Goal: Information Seeking & Learning: Learn about a topic

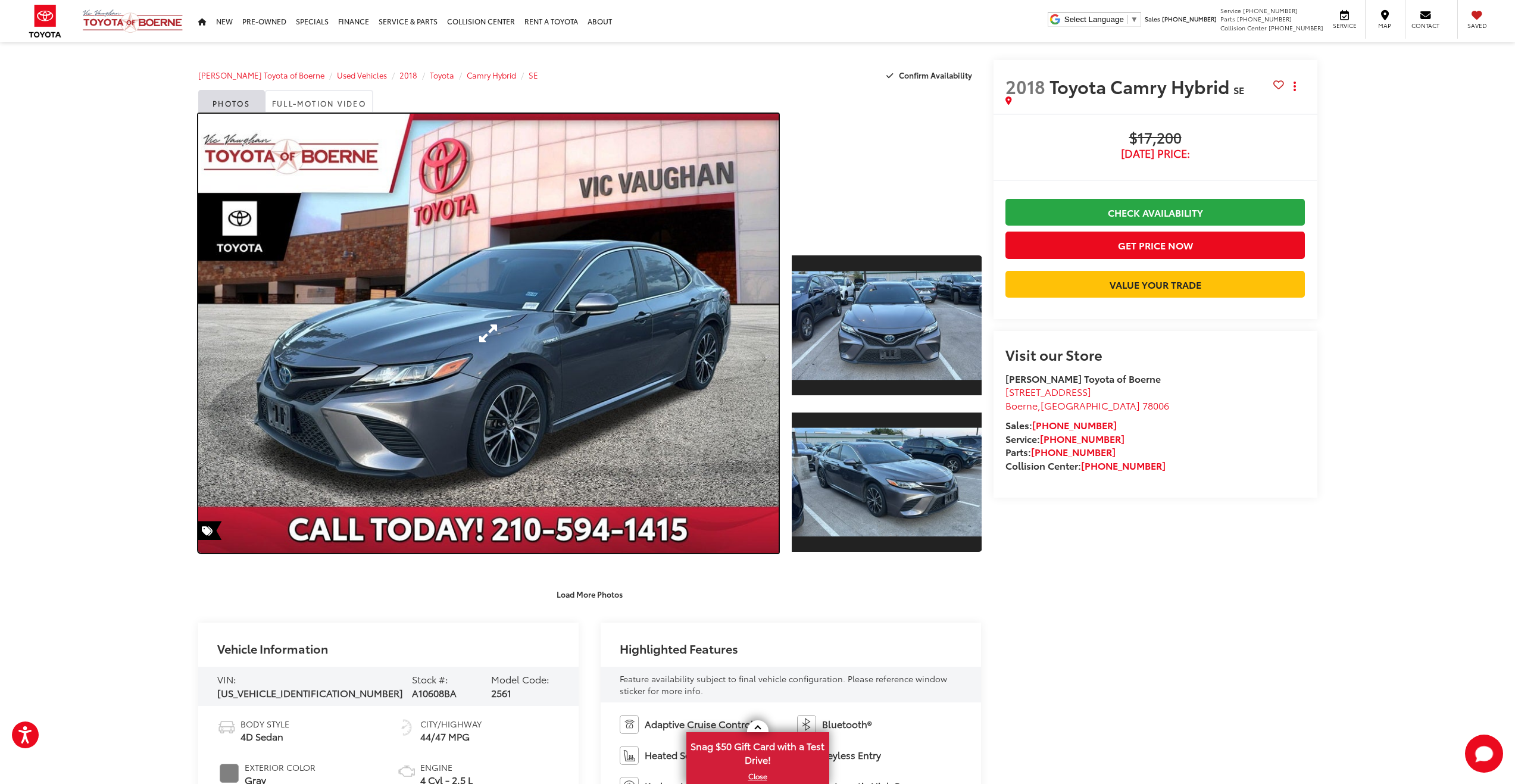
click at [485, 328] on link "Expand Photo 0" at bounding box center [489, 333] width 581 height 439
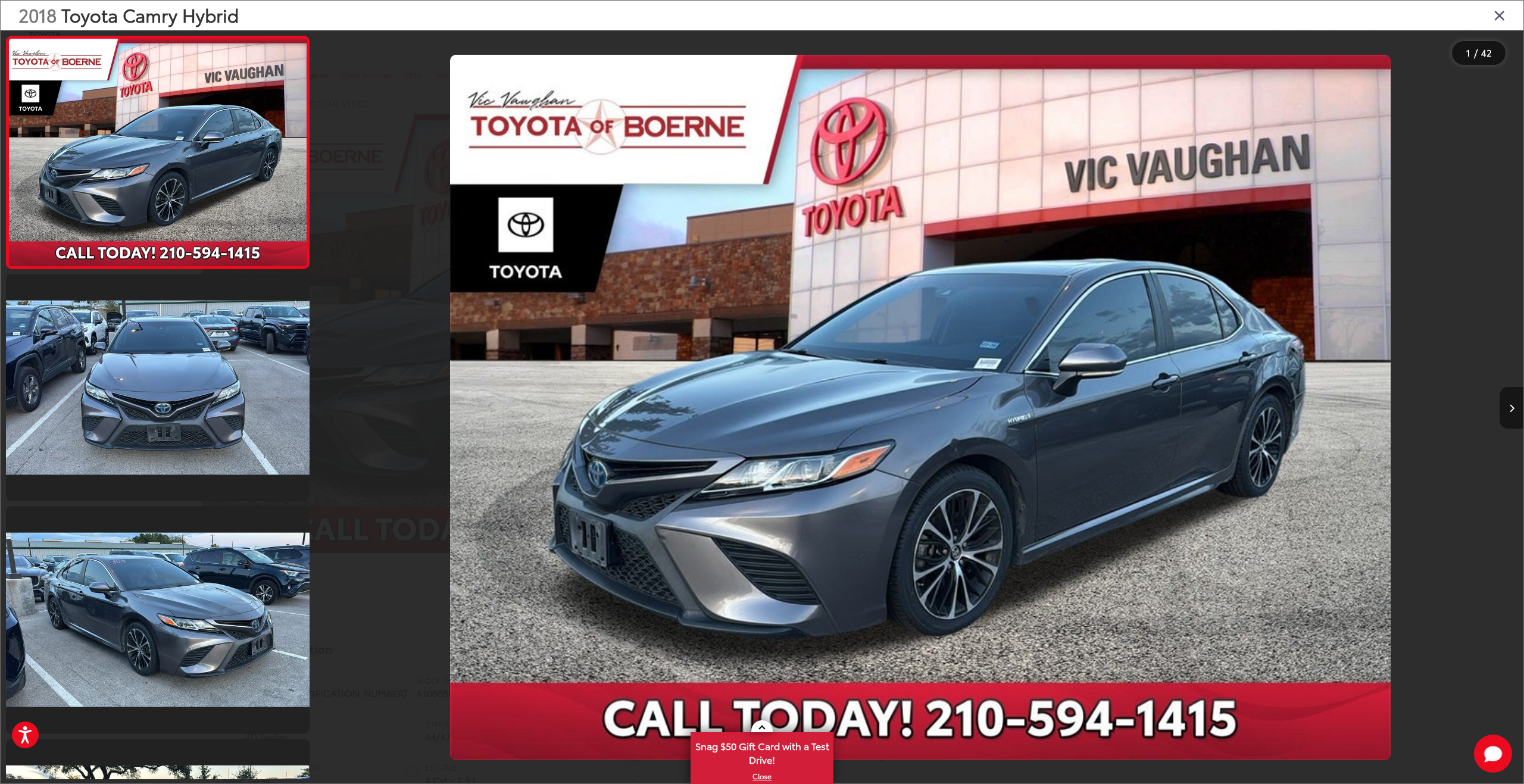
click at [1514, 409] on button "Next image" at bounding box center [1511, 408] width 24 height 41
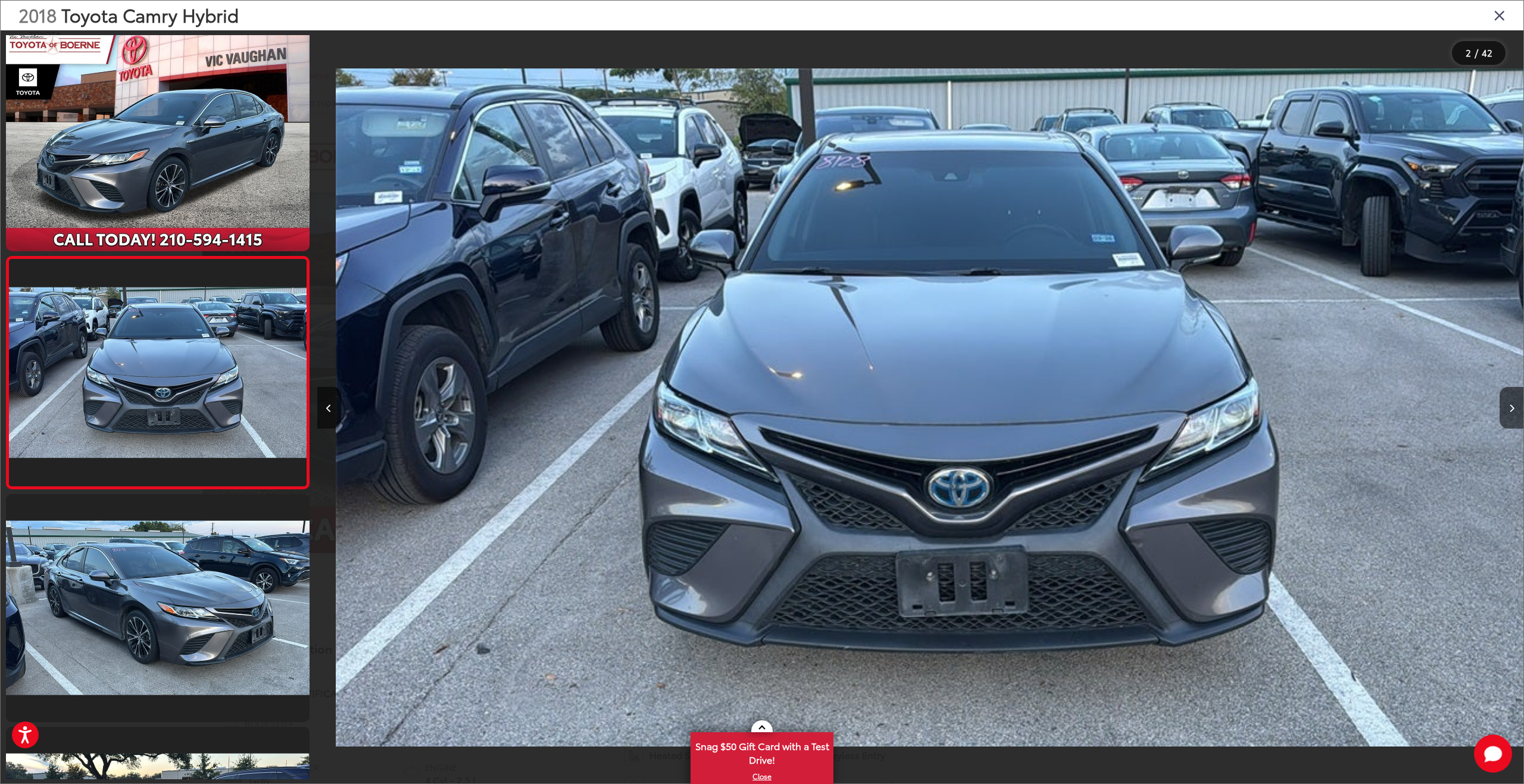
scroll to position [0, 1206]
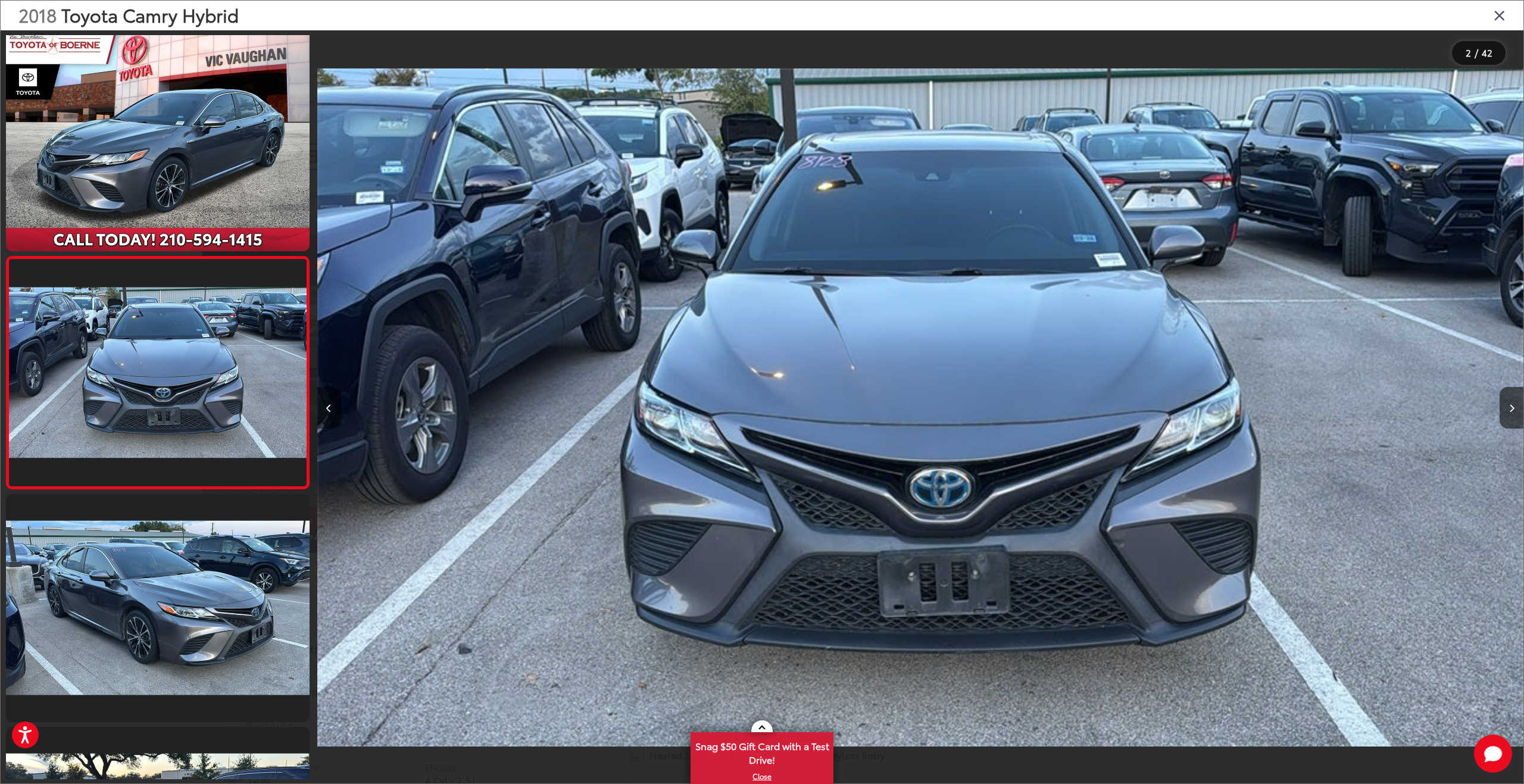
click at [334, 404] on button "Previous image" at bounding box center [329, 408] width 24 height 41
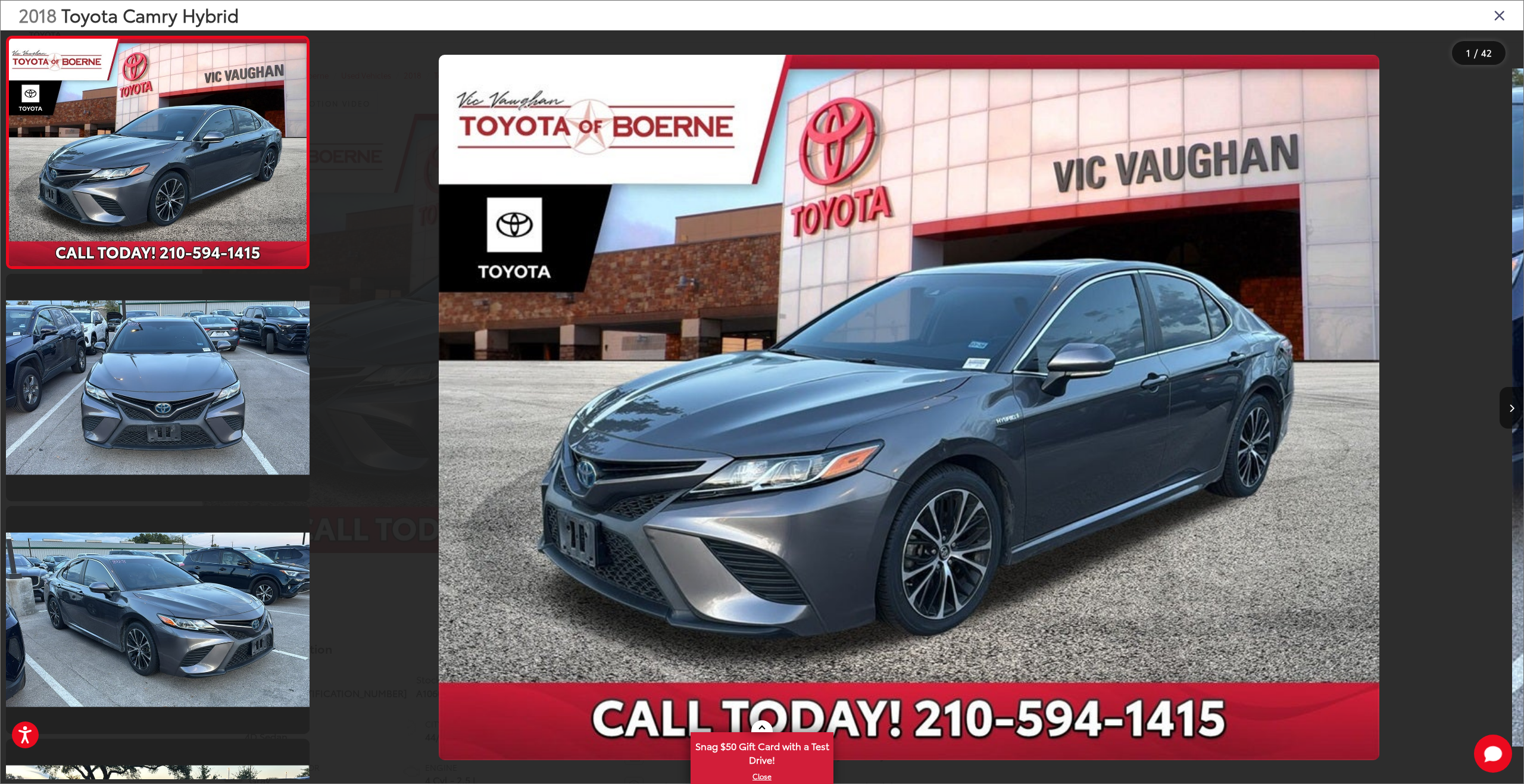
scroll to position [0, 0]
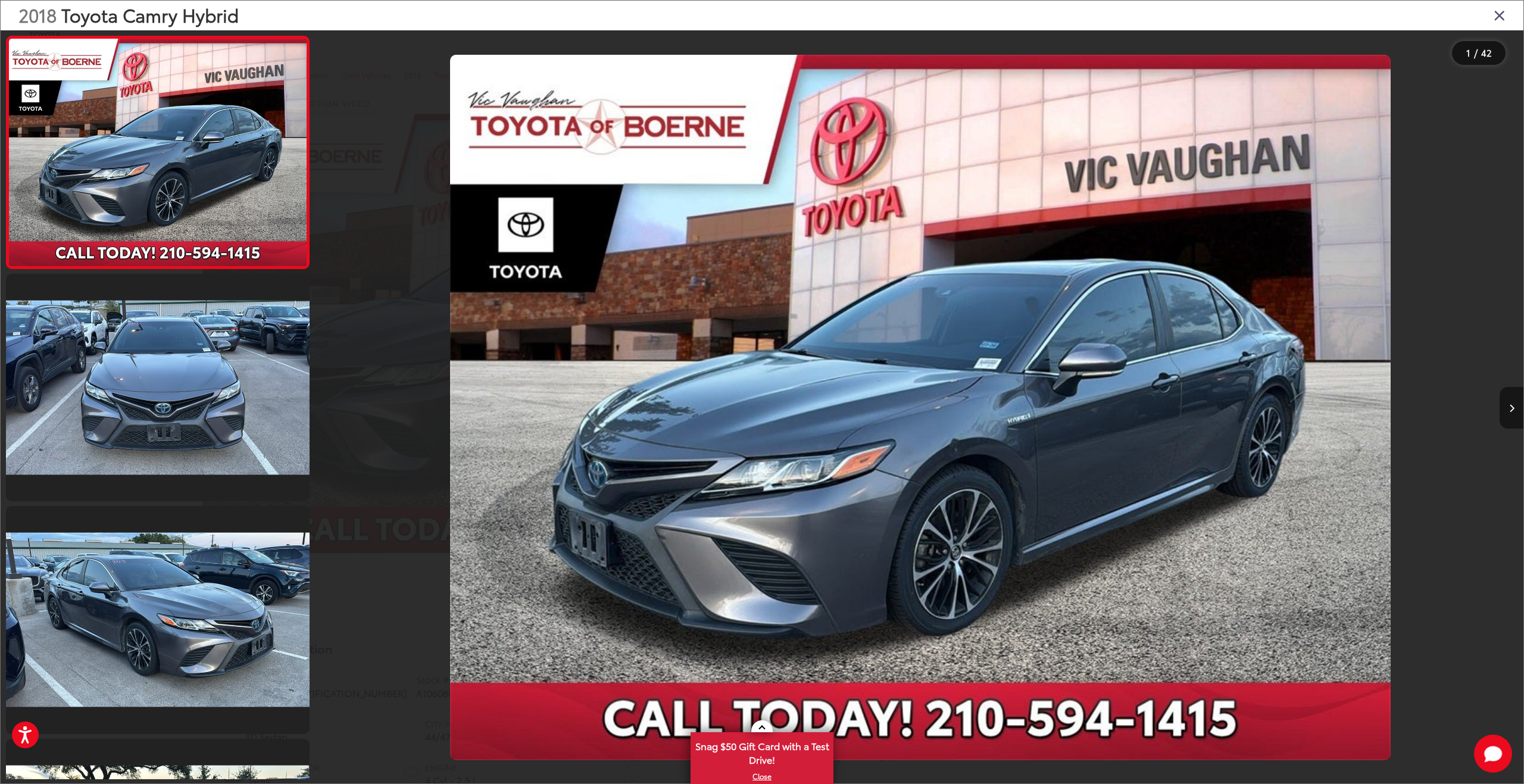
click at [1514, 412] on button "Next image" at bounding box center [1511, 408] width 24 height 41
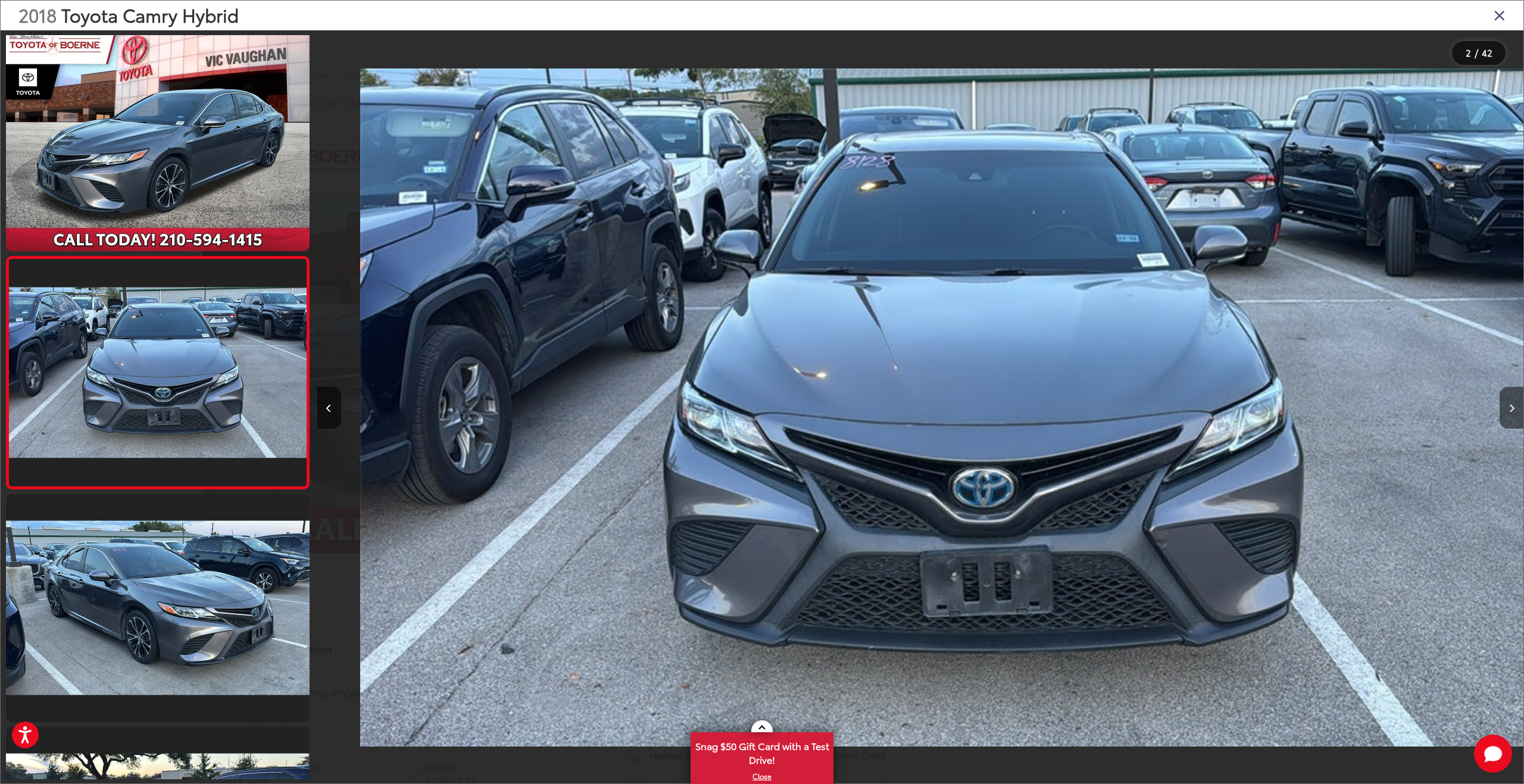
scroll to position [0, 1206]
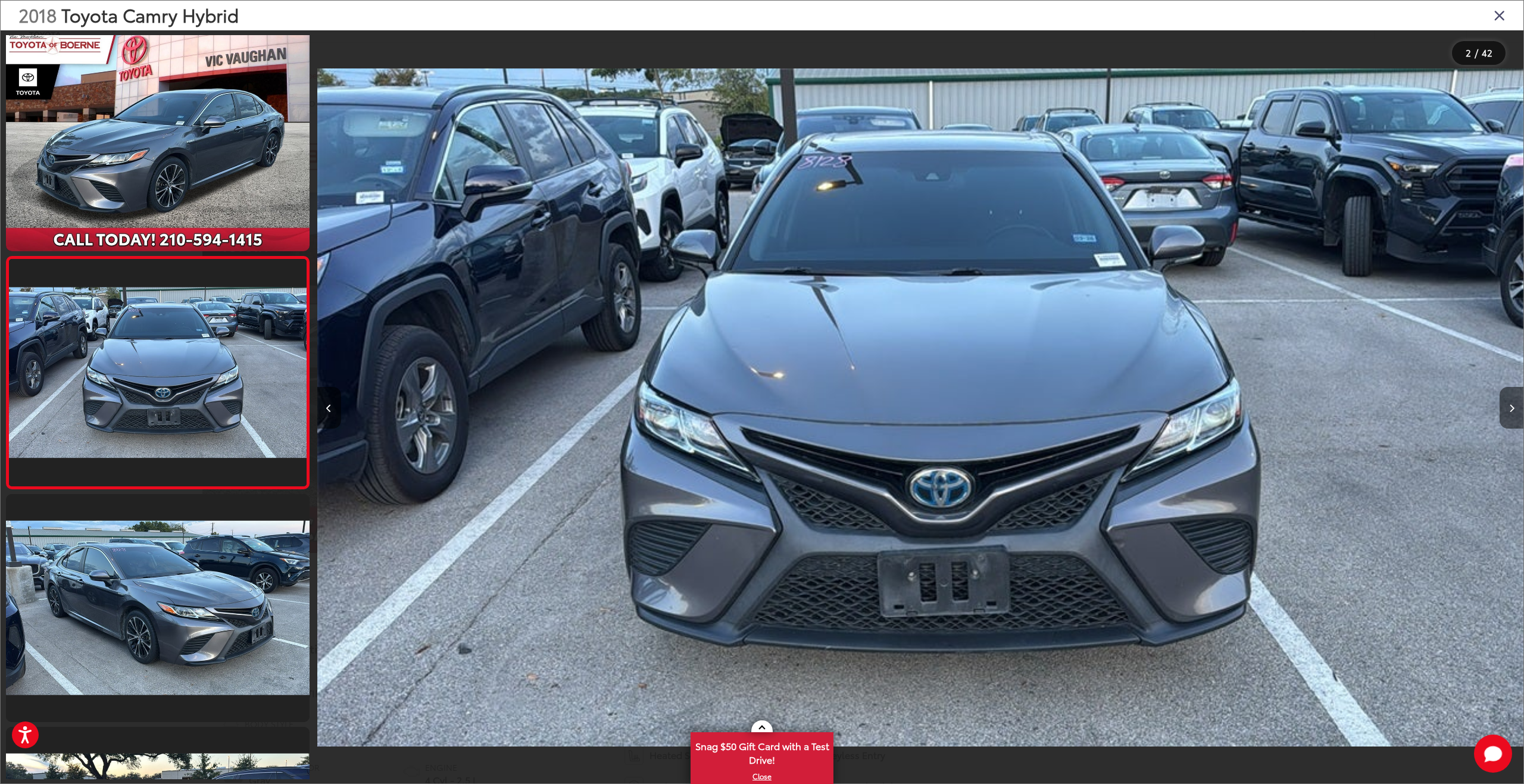
click at [1514, 412] on button "Next image" at bounding box center [1511, 408] width 24 height 41
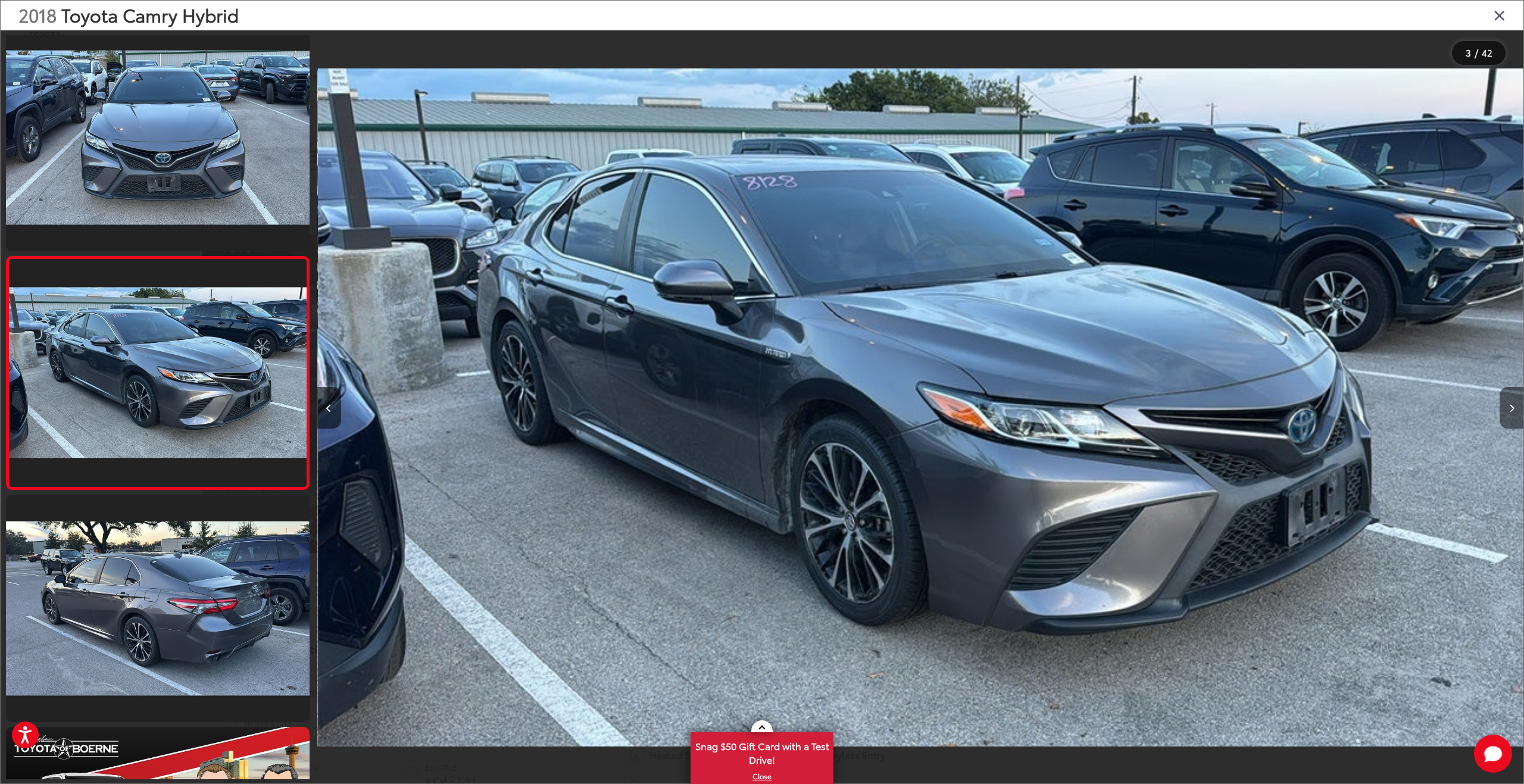
scroll to position [0, 2413]
click at [1514, 412] on button "Next image" at bounding box center [1511, 408] width 24 height 41
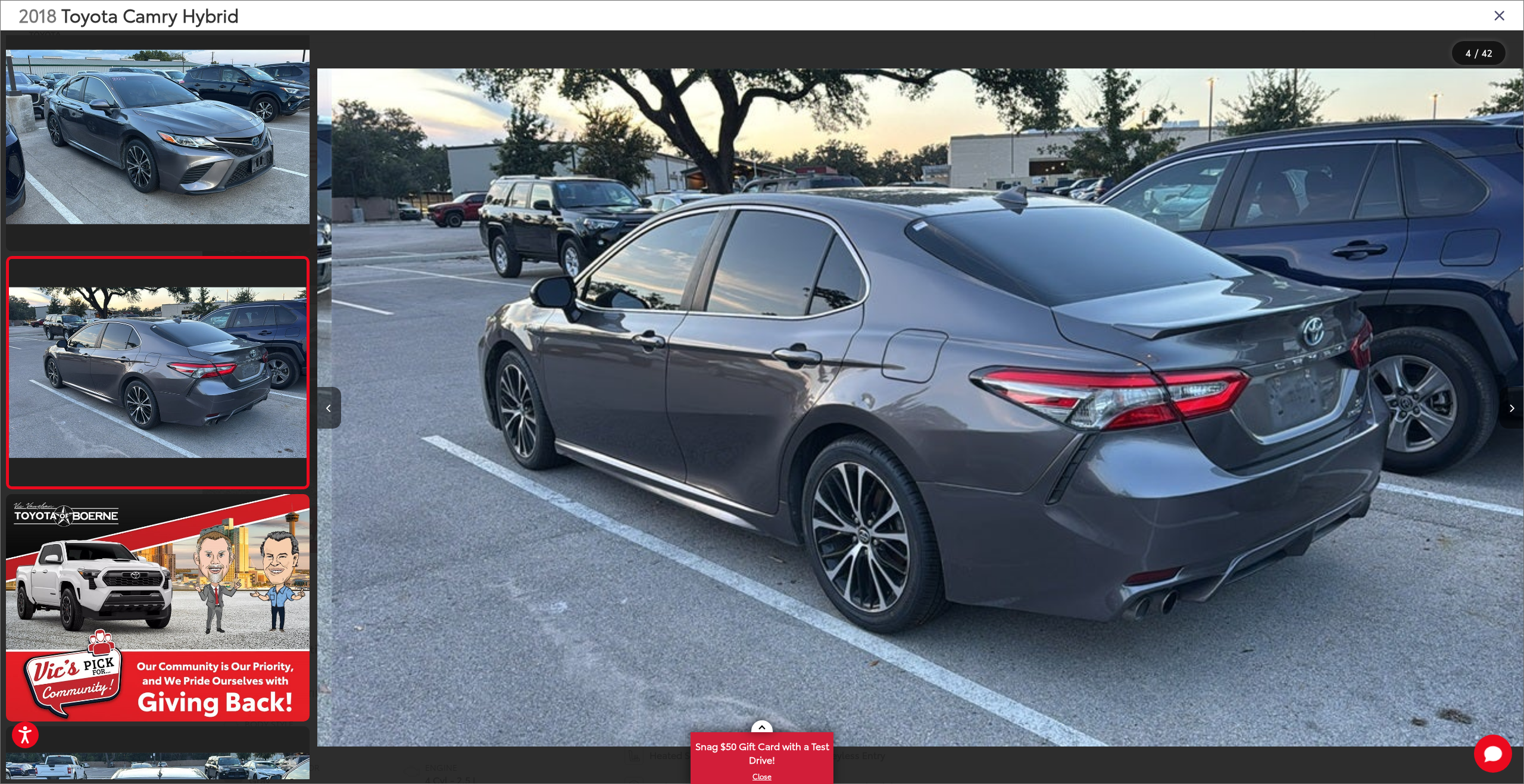
scroll to position [0, 3619]
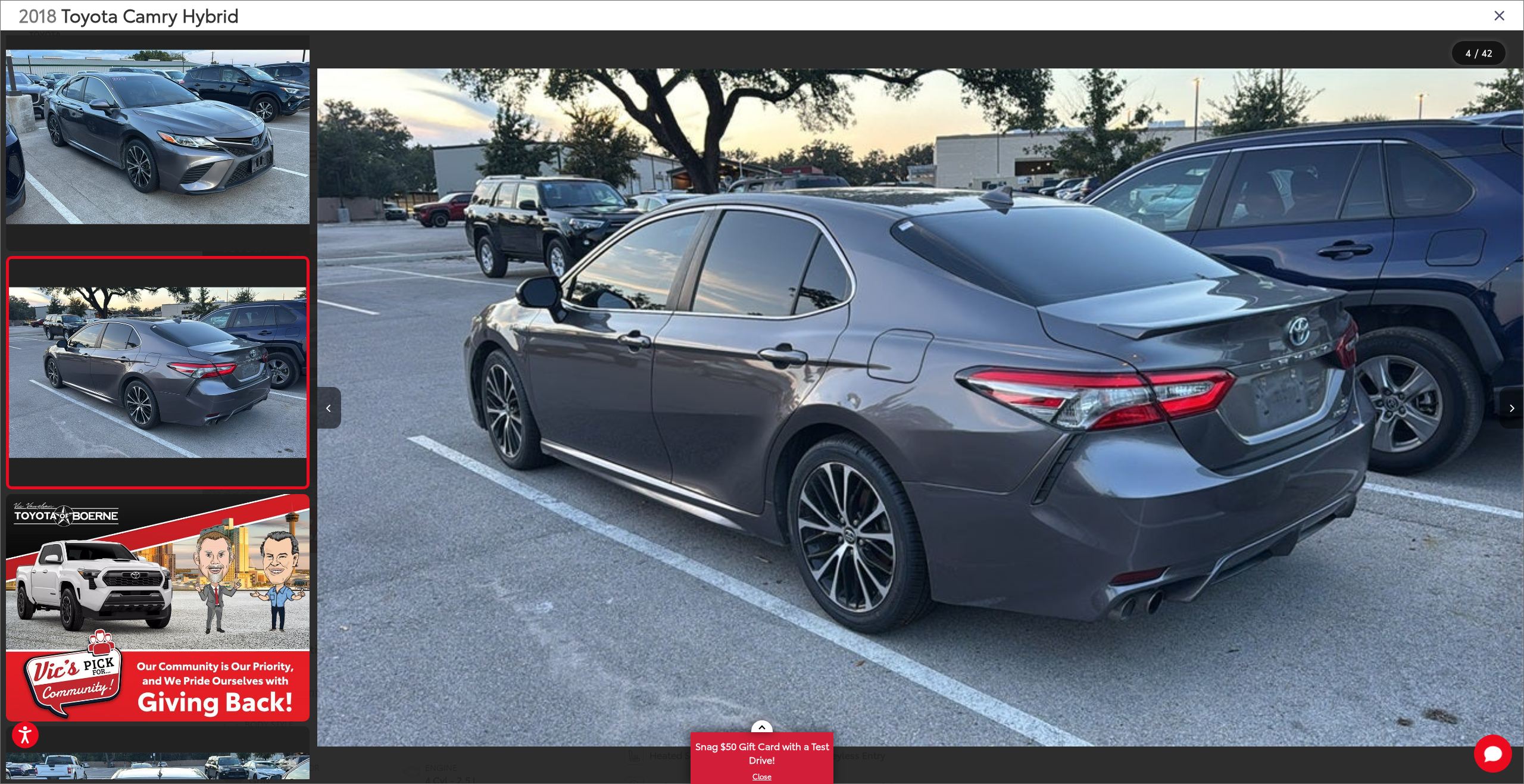
click at [1514, 412] on button "Next image" at bounding box center [1511, 408] width 24 height 41
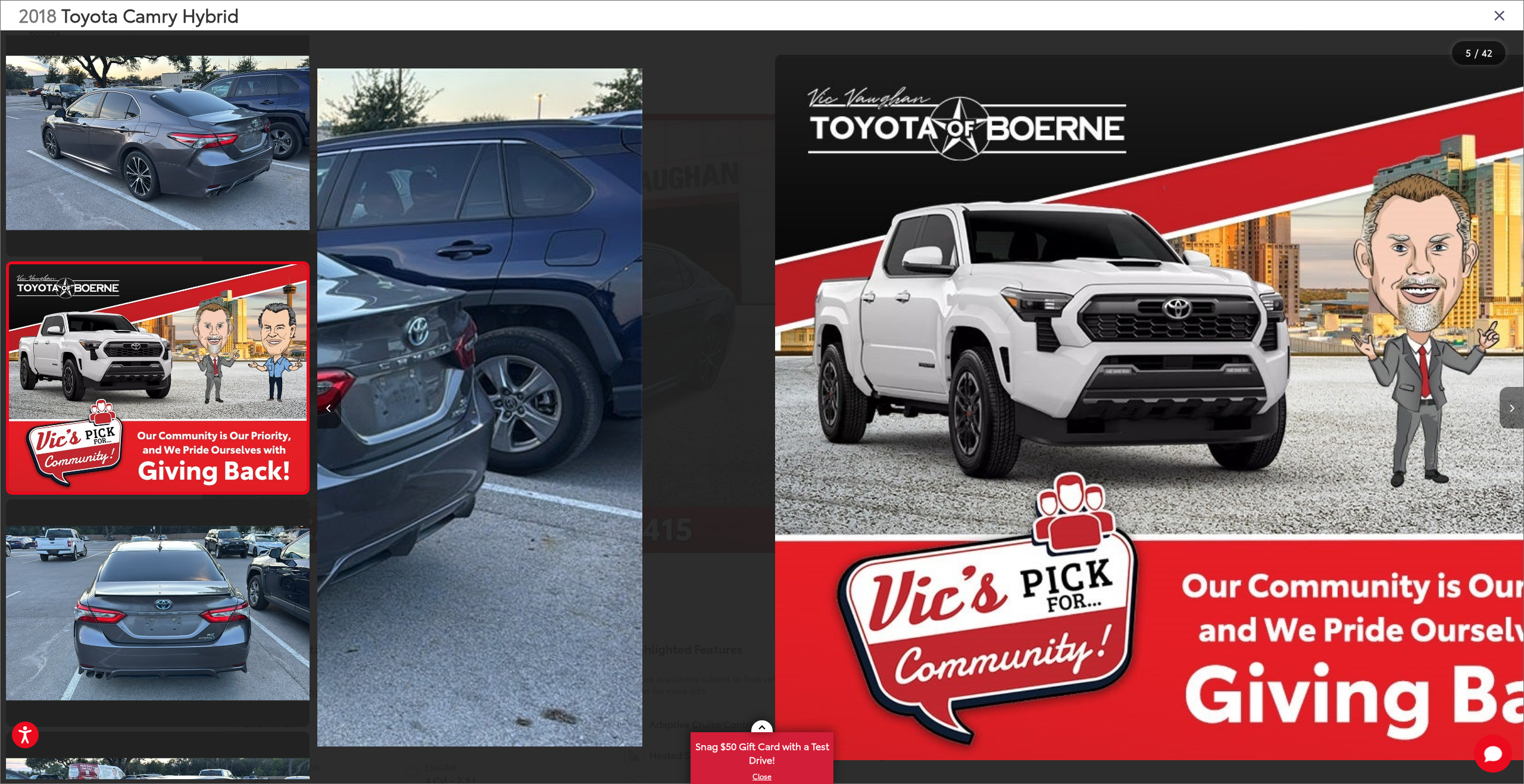
scroll to position [708, 0]
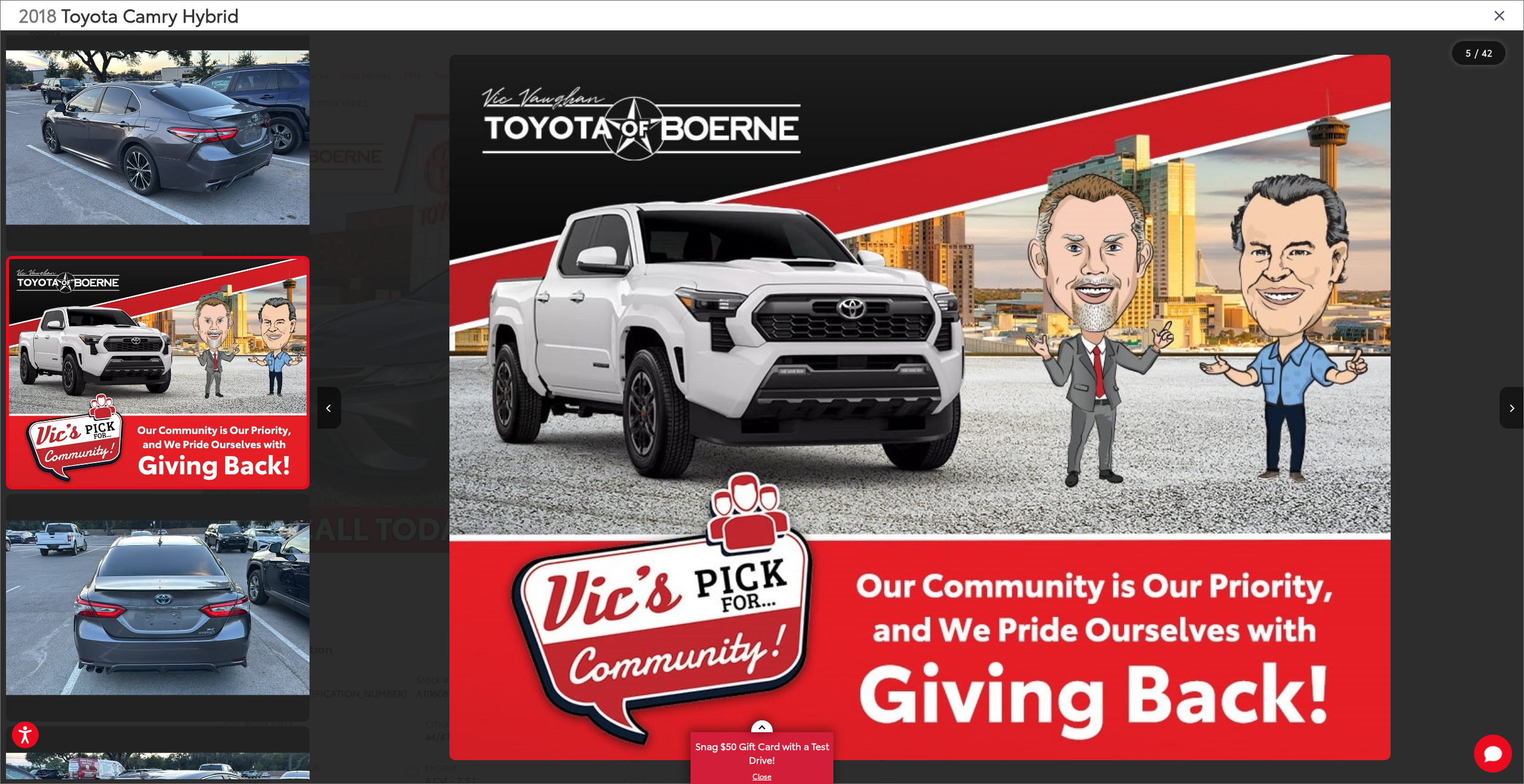
click at [1514, 412] on button "Next image" at bounding box center [1511, 408] width 24 height 41
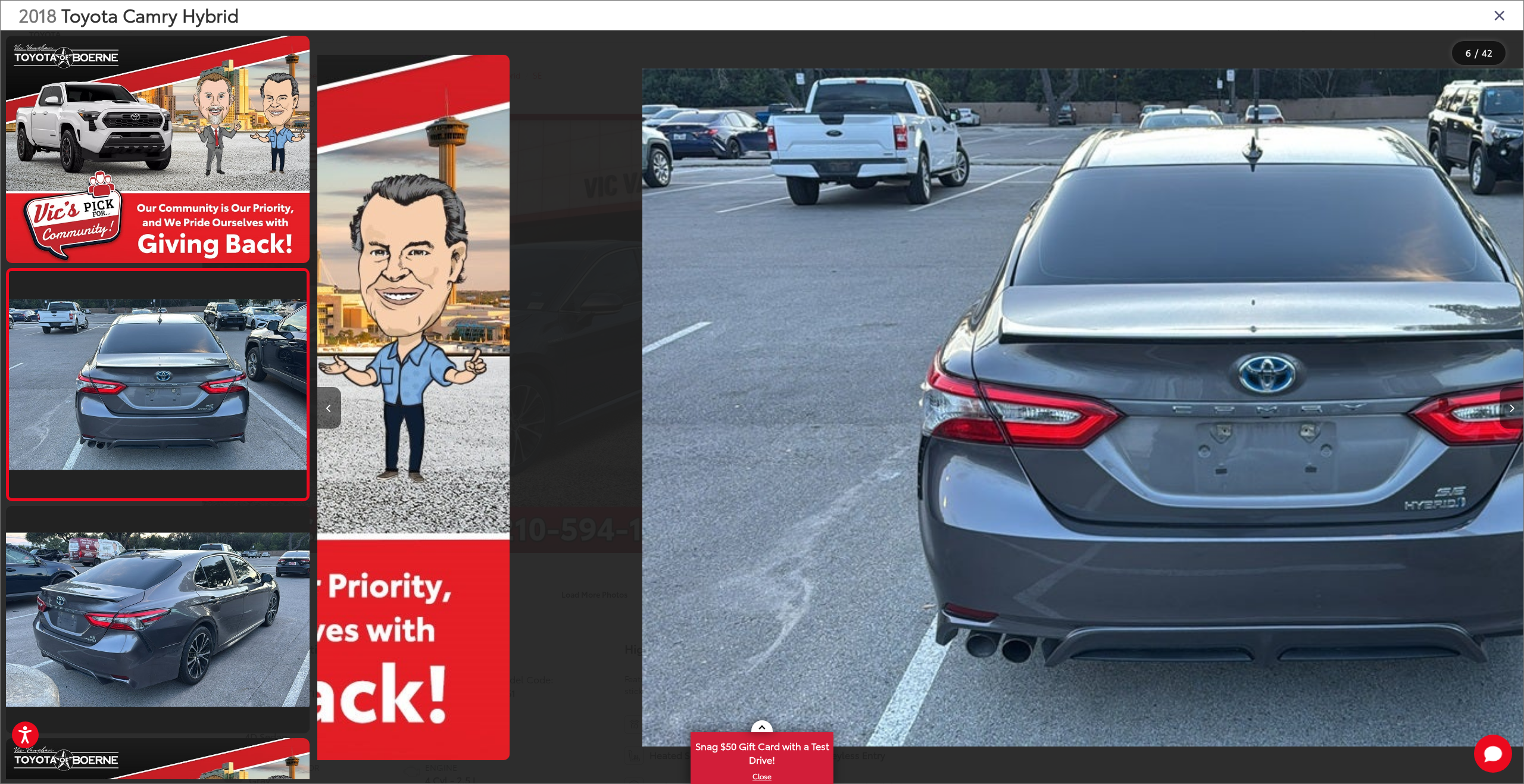
scroll to position [941, 0]
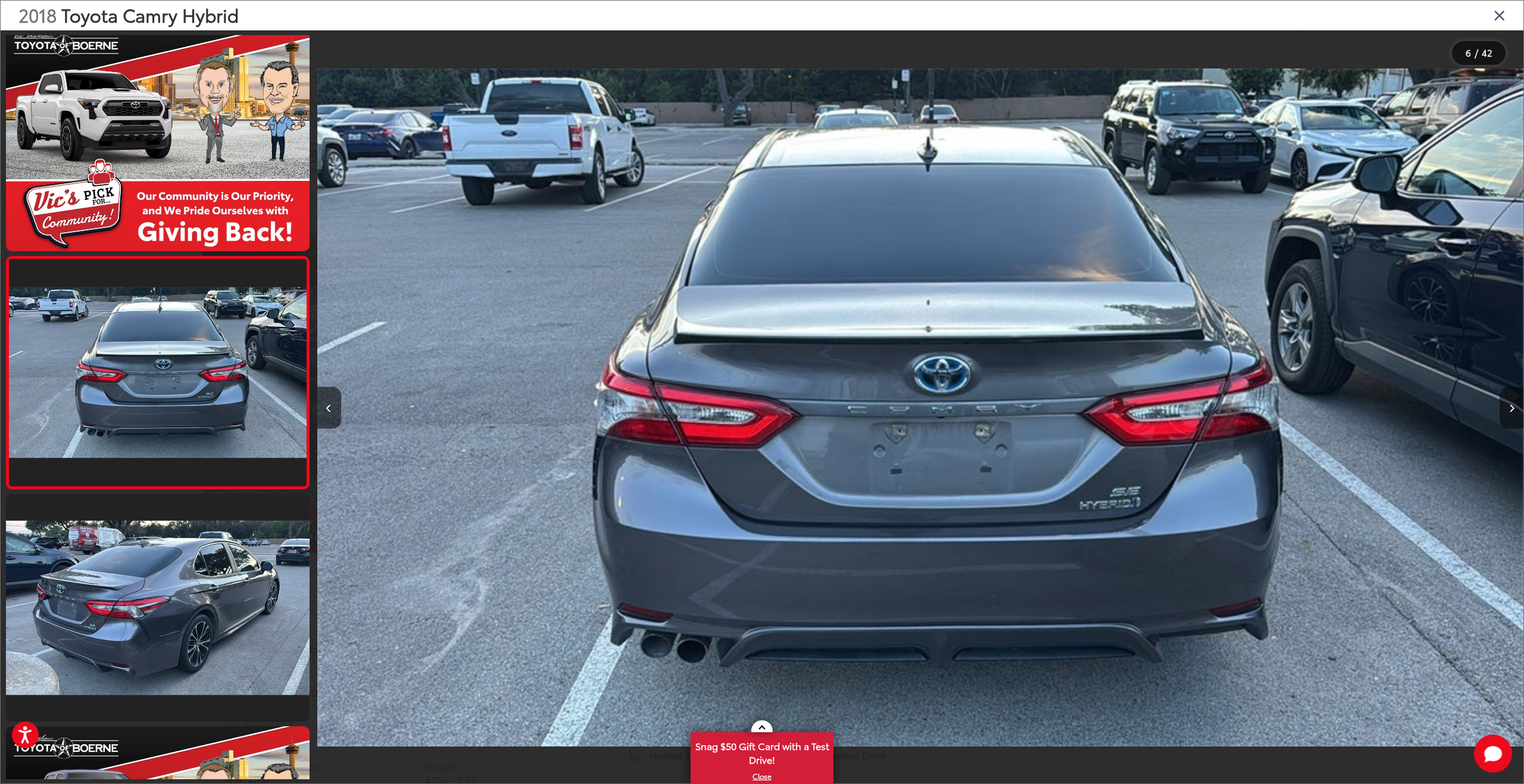
click at [1513, 404] on icon "Next image" at bounding box center [1511, 408] width 6 height 8
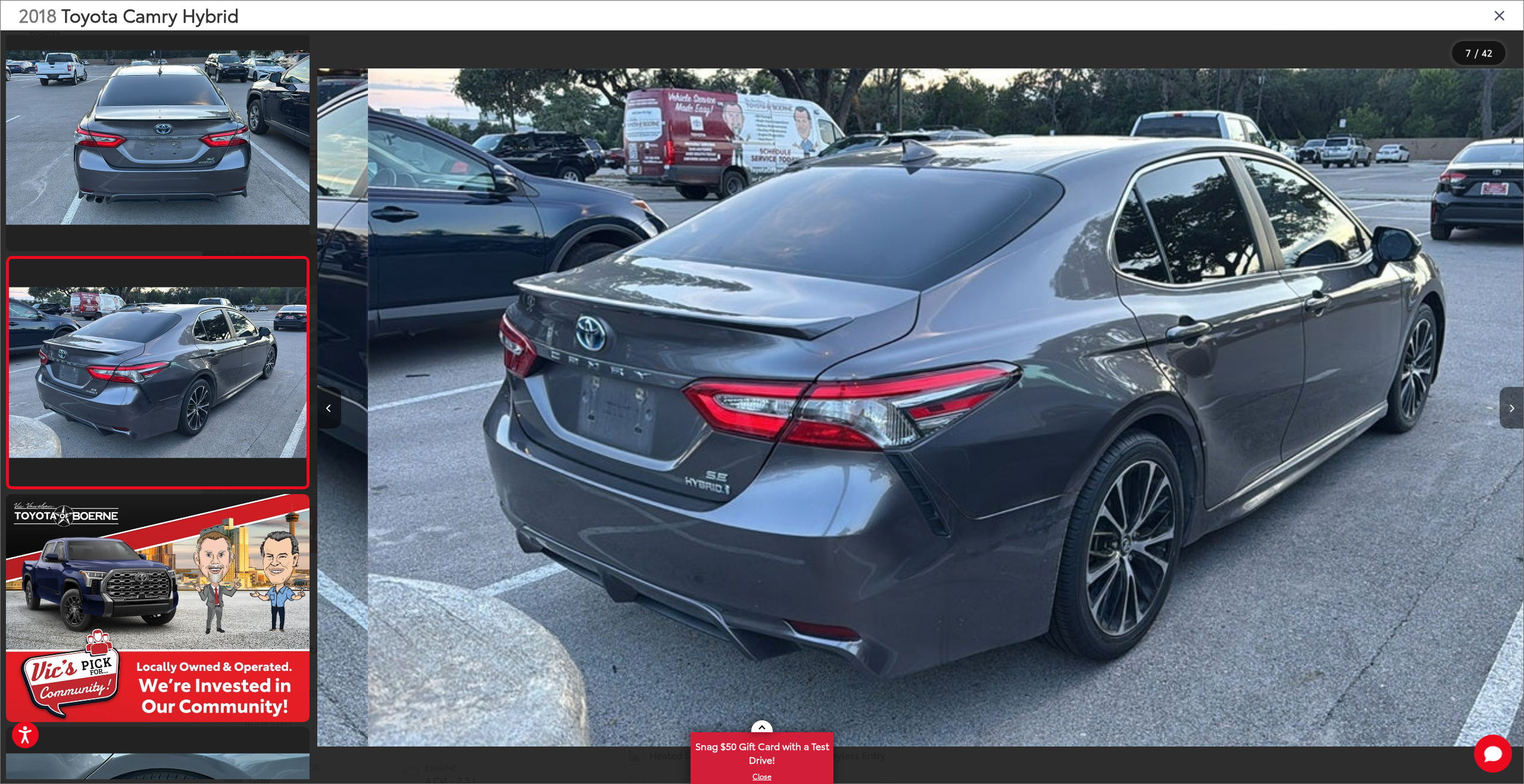
scroll to position [0, 7238]
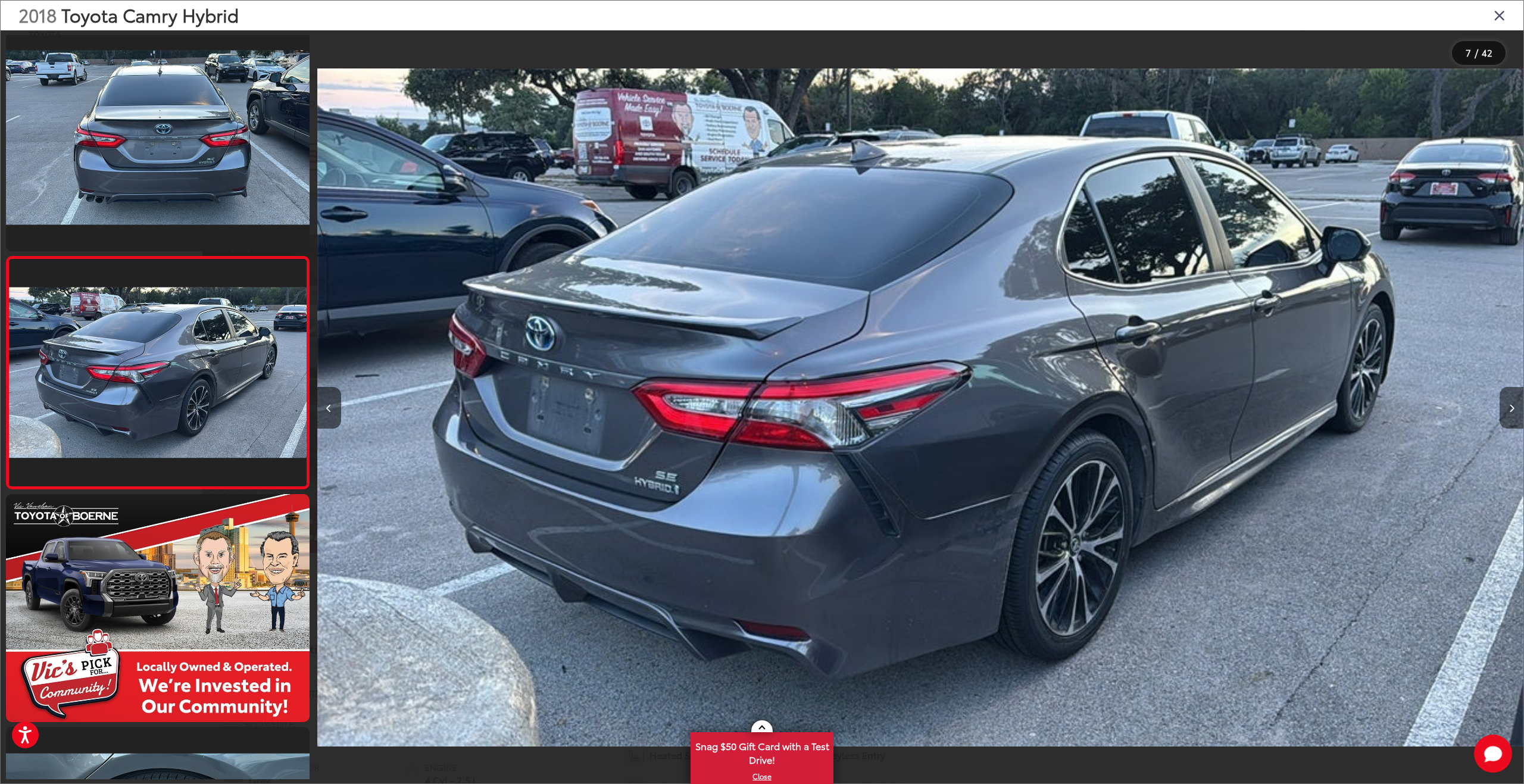
click at [1513, 404] on icon "Next image" at bounding box center [1511, 408] width 6 height 8
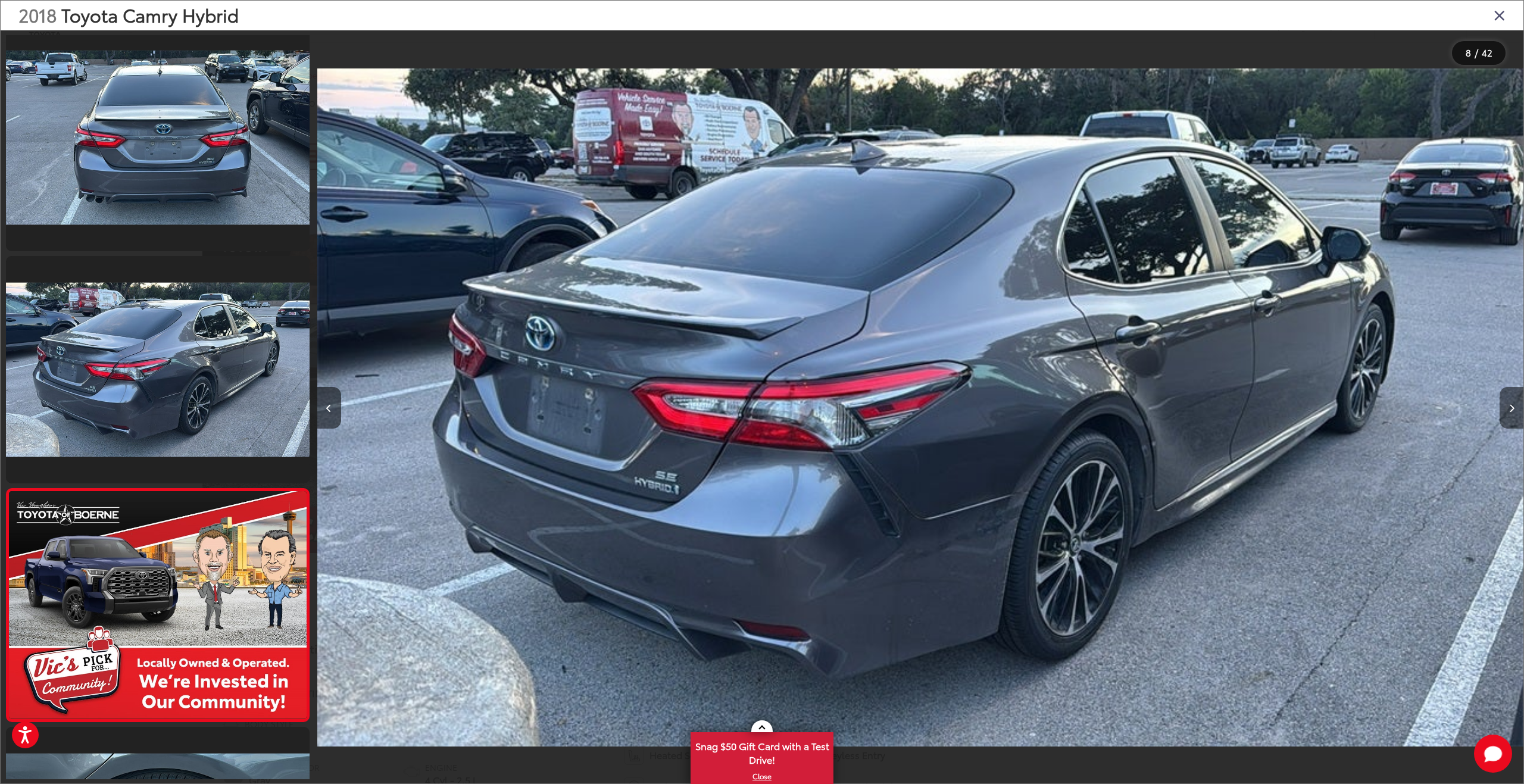
scroll to position [0, 0]
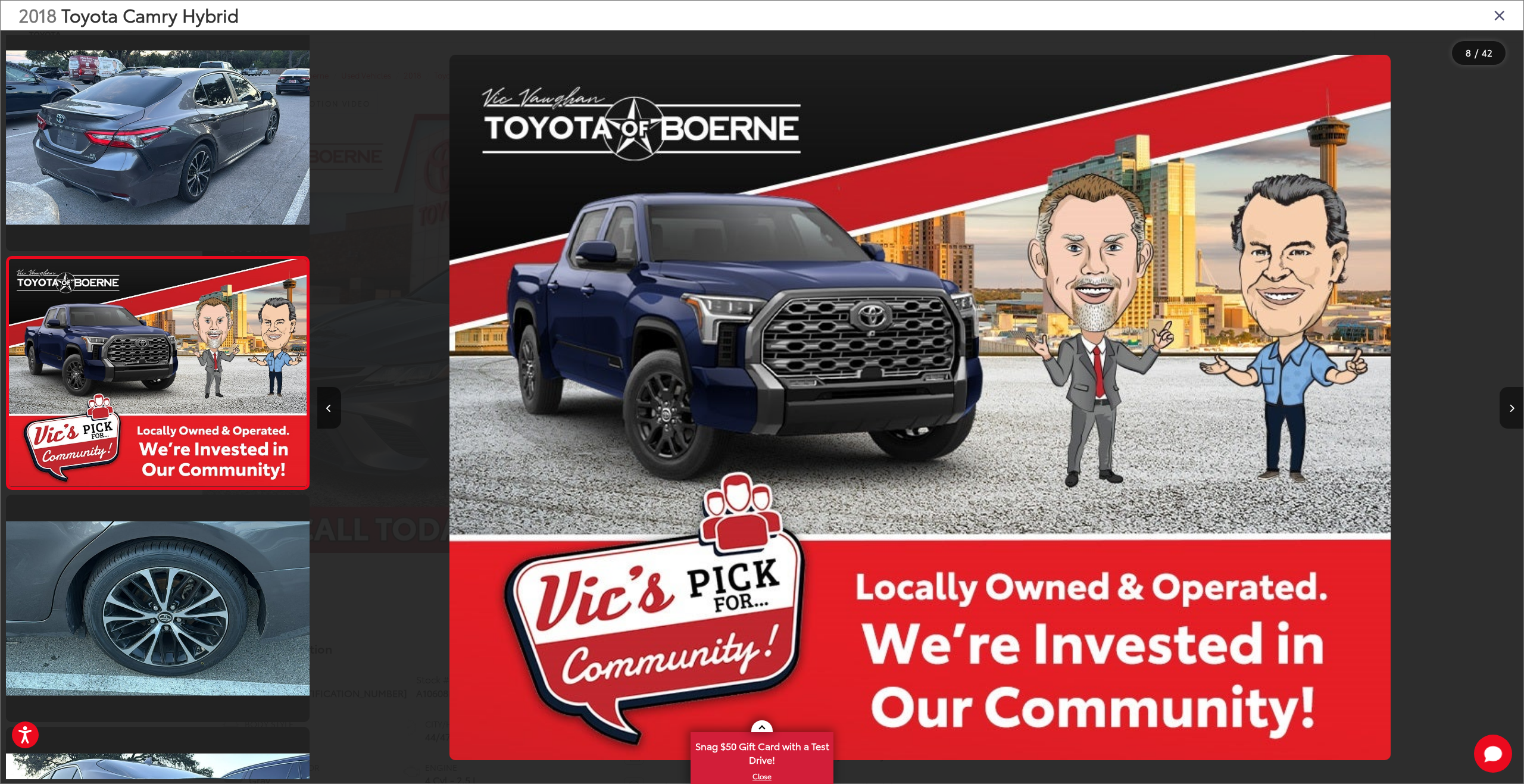
click at [1513, 404] on icon "Next image" at bounding box center [1511, 408] width 6 height 8
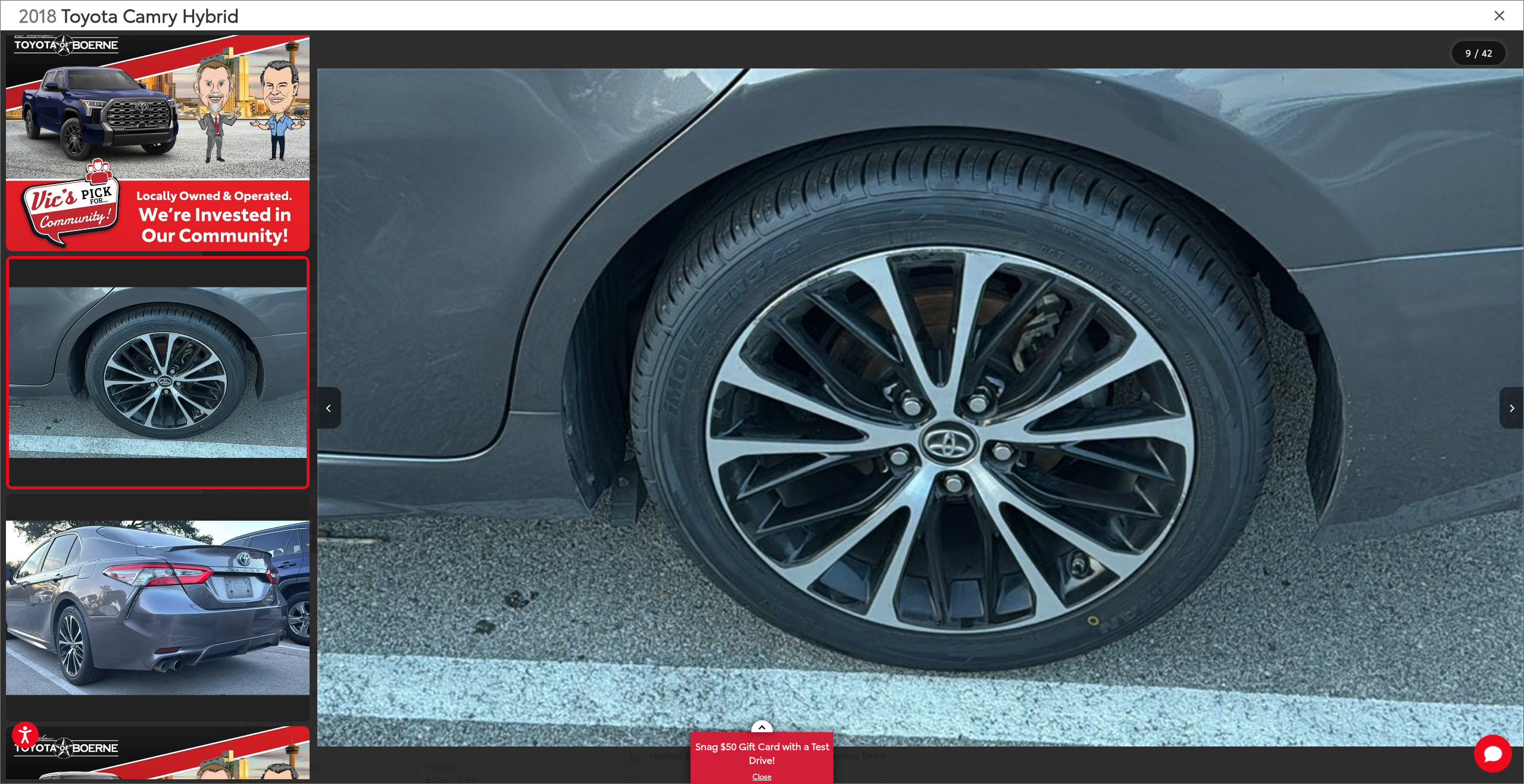
click at [1513, 404] on icon "Next image" at bounding box center [1511, 408] width 6 height 8
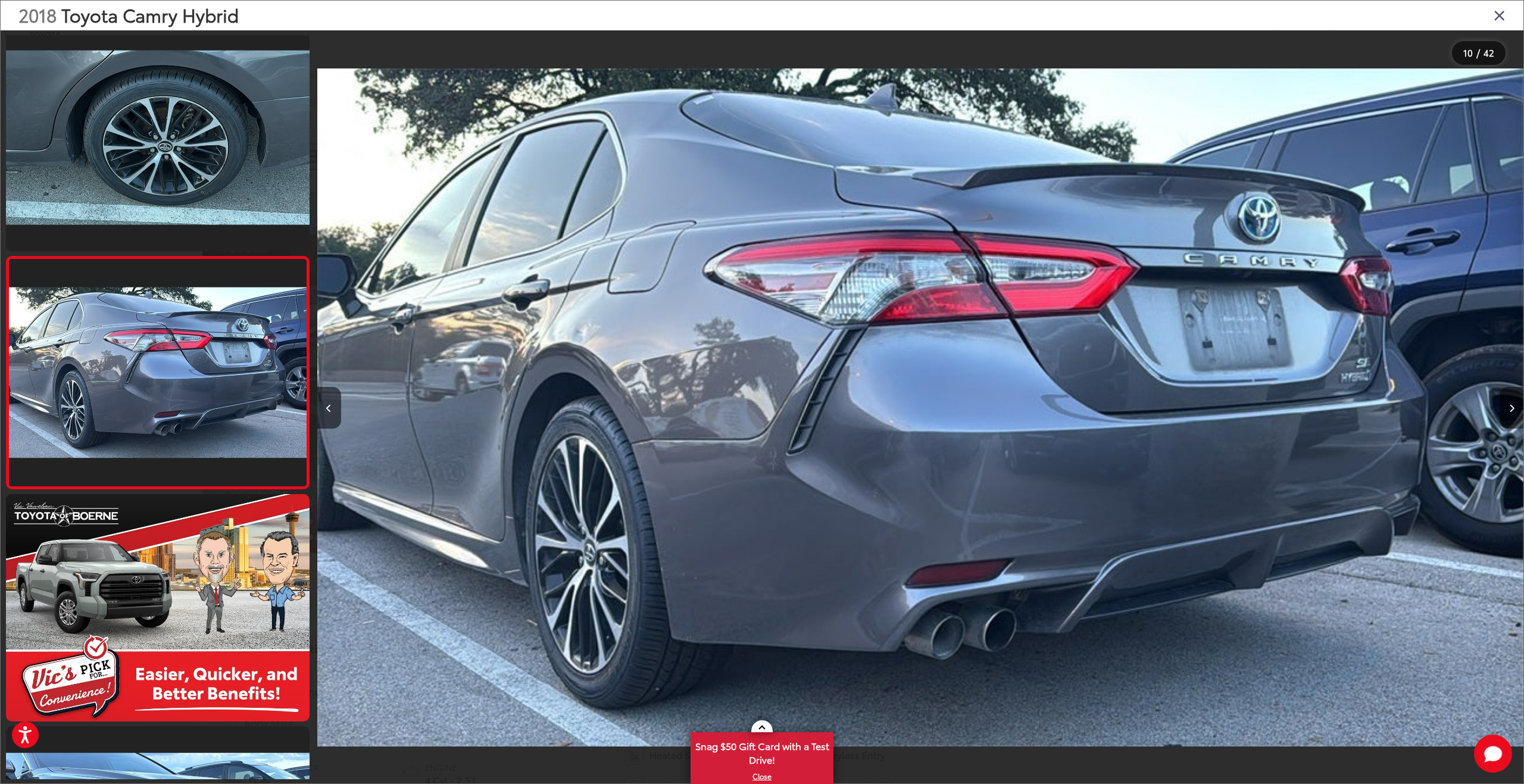
click at [1513, 404] on icon "Next image" at bounding box center [1511, 408] width 6 height 8
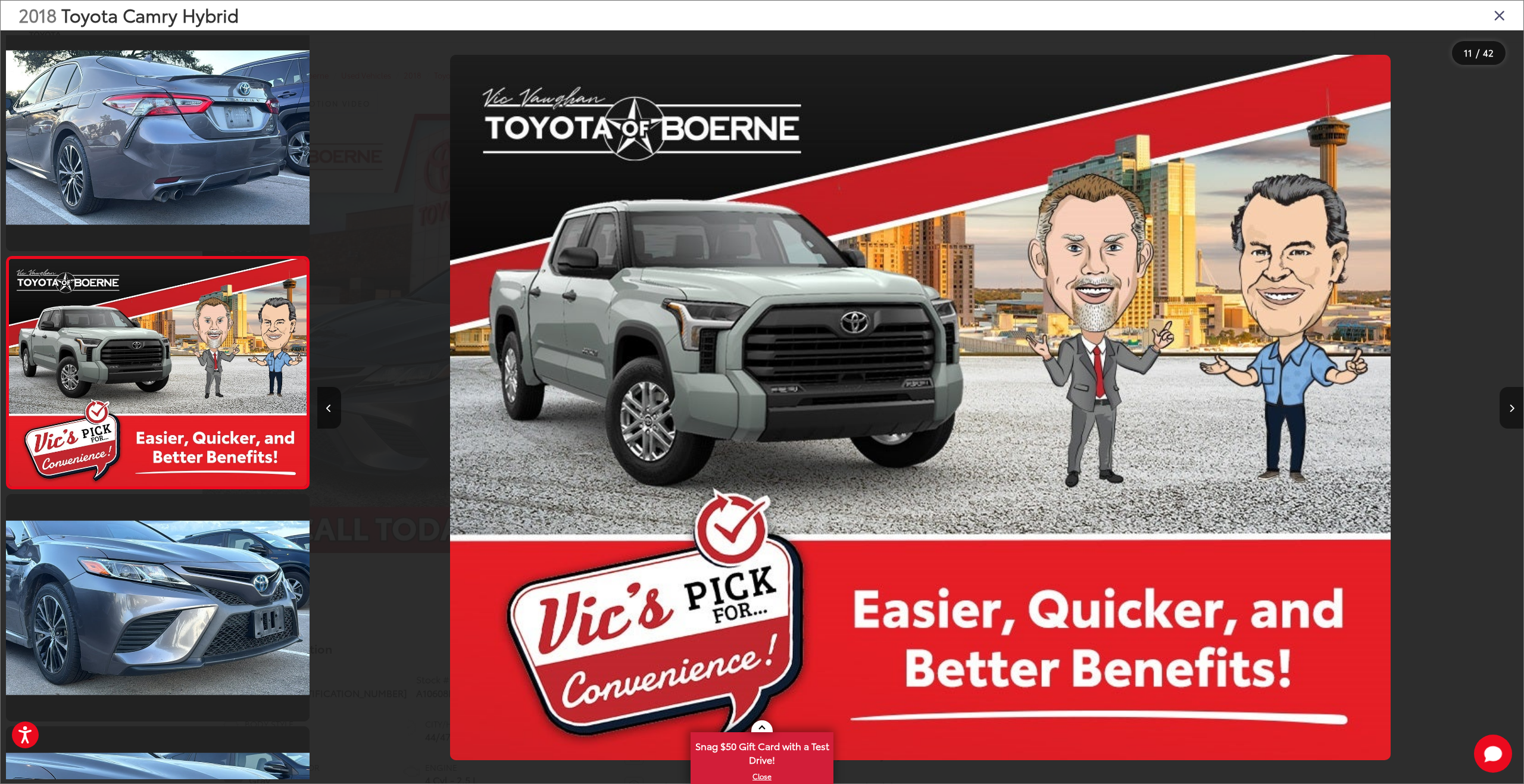
click at [1513, 404] on icon "Next image" at bounding box center [1511, 408] width 6 height 8
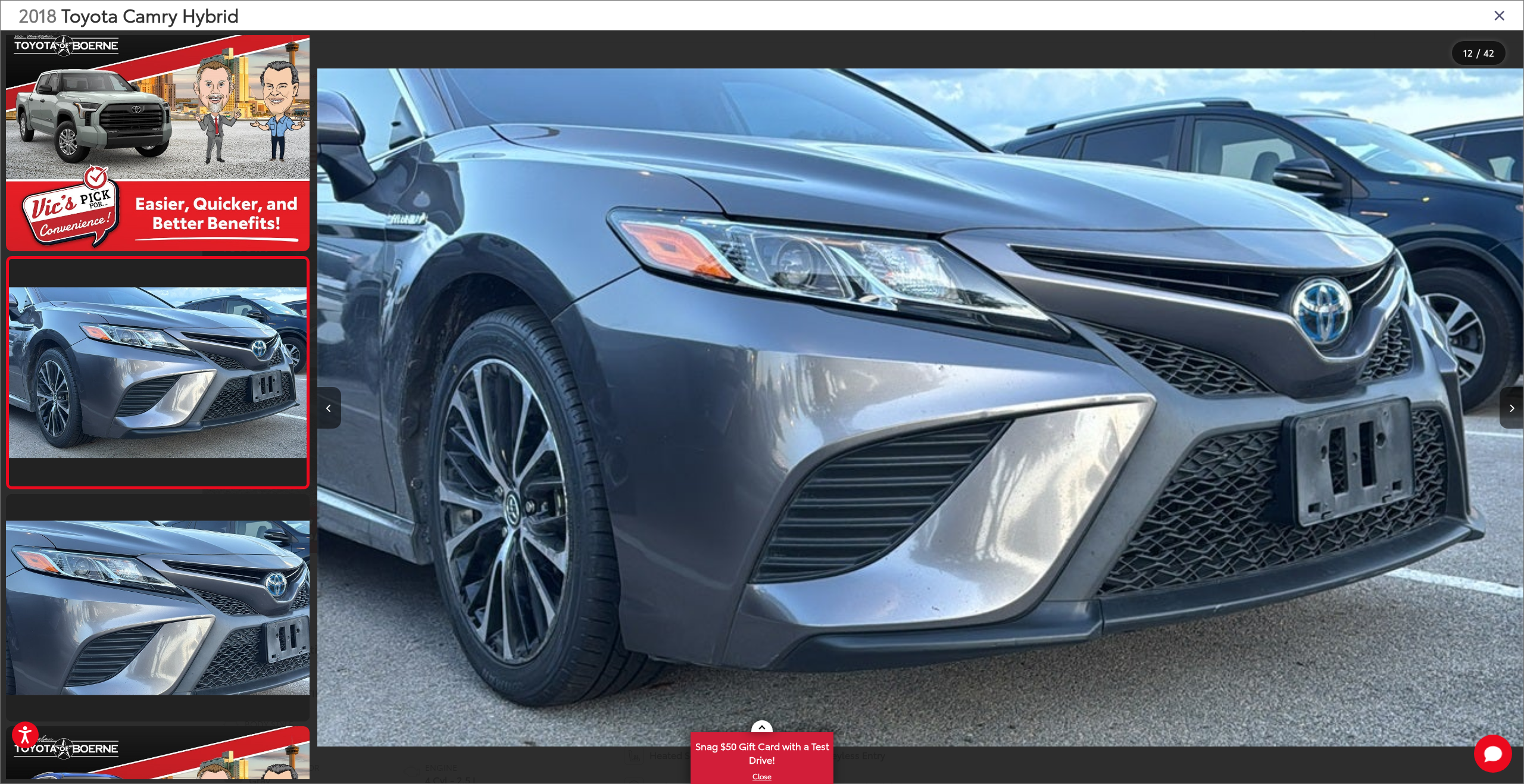
click at [1499, 15] on icon "Close gallery" at bounding box center [1499, 14] width 12 height 15
